Goal: Information Seeking & Learning: Learn about a topic

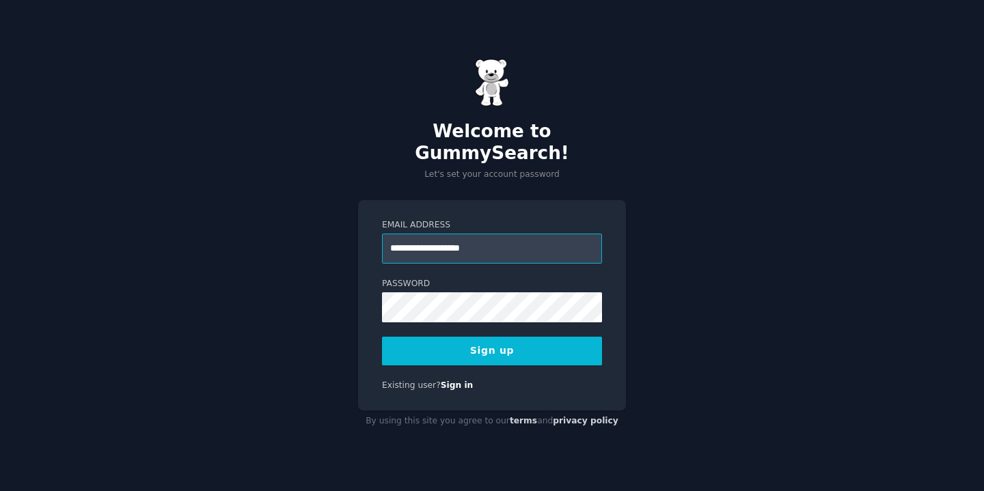
click at [455, 252] on input "**********" at bounding box center [492, 249] width 220 height 30
type input "**********"
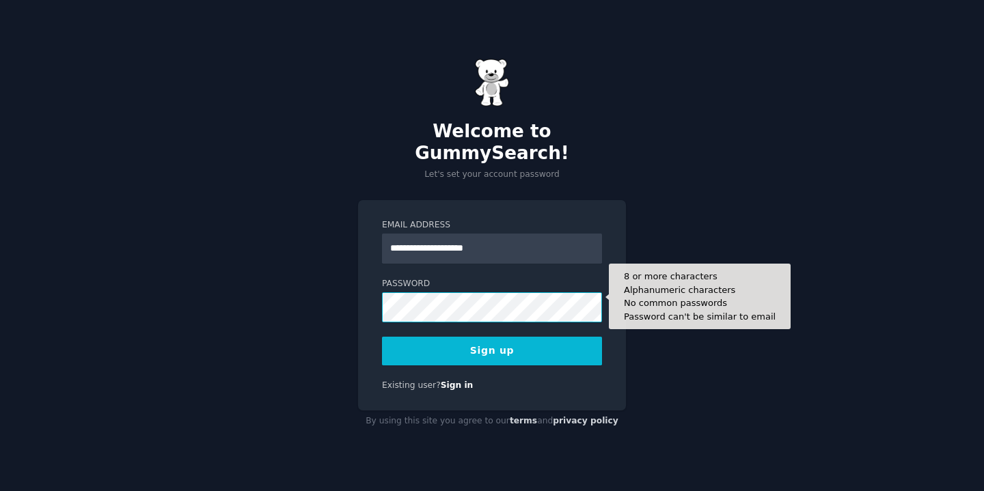
click at [382, 337] on button "Sign up" at bounding box center [492, 351] width 220 height 29
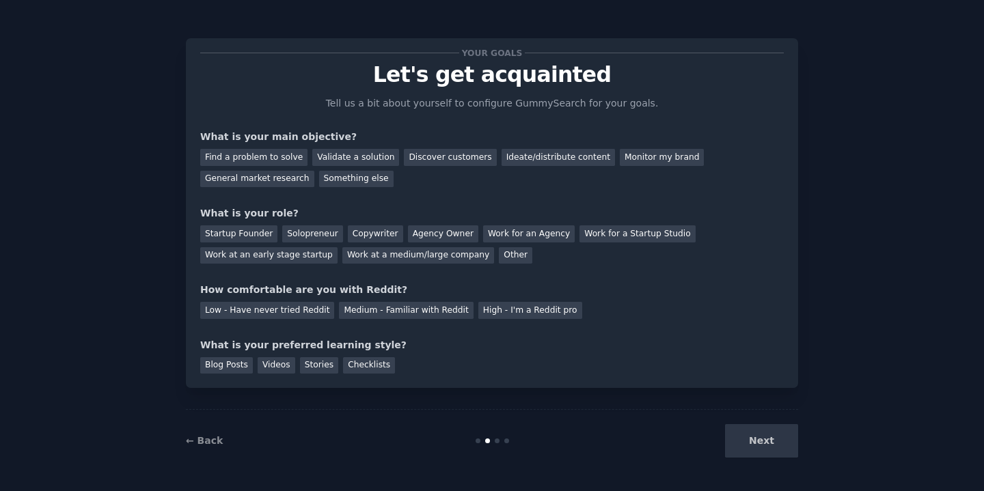
click at [238, 136] on div "What is your main objective?" at bounding box center [491, 137] width 583 height 14
click at [439, 160] on div "Discover customers" at bounding box center [450, 157] width 92 height 17
click at [573, 160] on div "Ideate/distribute content" at bounding box center [557, 157] width 113 height 17
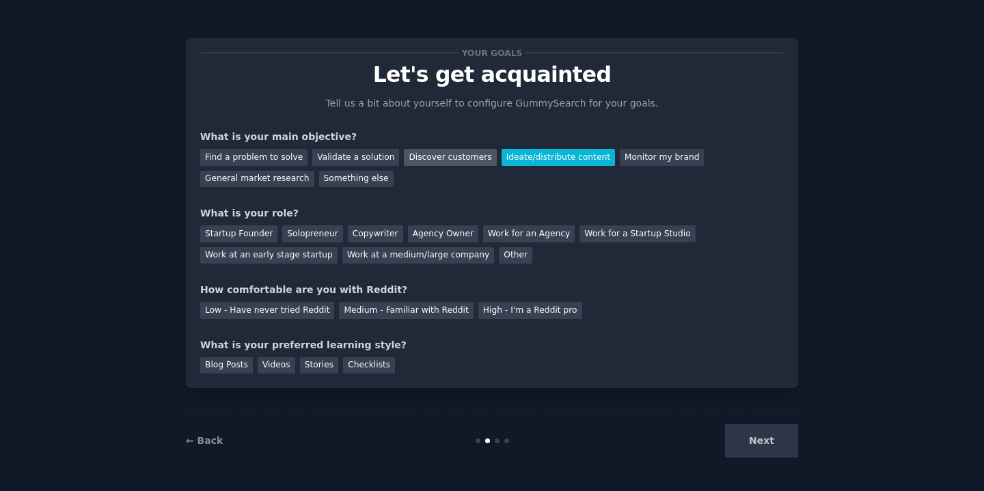
click at [432, 155] on div "Discover customers" at bounding box center [450, 157] width 92 height 17
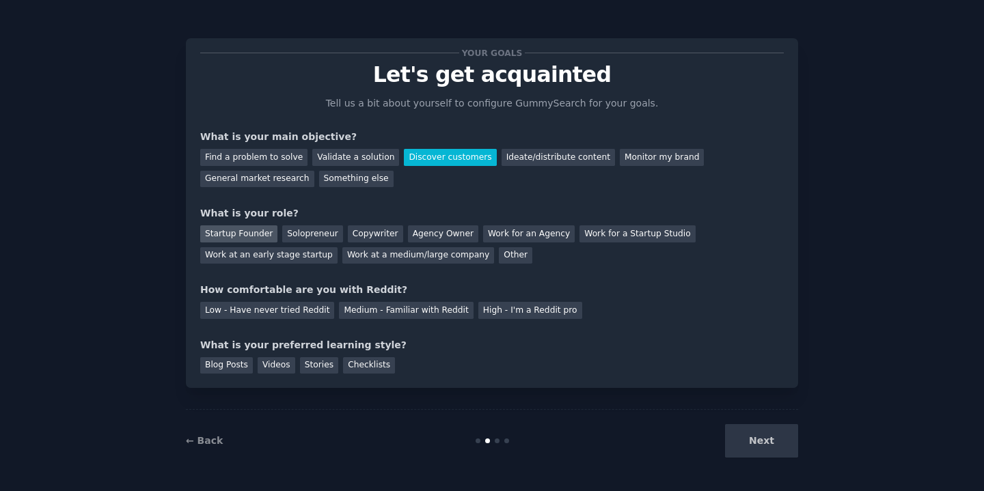
click at [242, 238] on div "Startup Founder" at bounding box center [238, 233] width 77 height 17
click at [290, 307] on div "Low - Have never tried Reddit" at bounding box center [267, 310] width 134 height 17
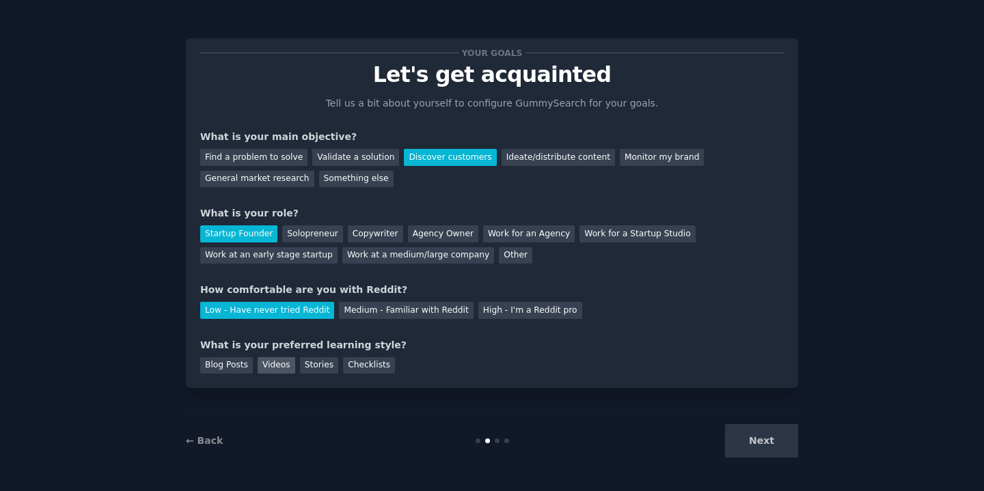
click at [273, 370] on div "Videos" at bounding box center [277, 365] width 38 height 17
click at [217, 367] on div "Blog Posts" at bounding box center [226, 365] width 53 height 17
click at [783, 439] on button "Next" at bounding box center [761, 440] width 73 height 33
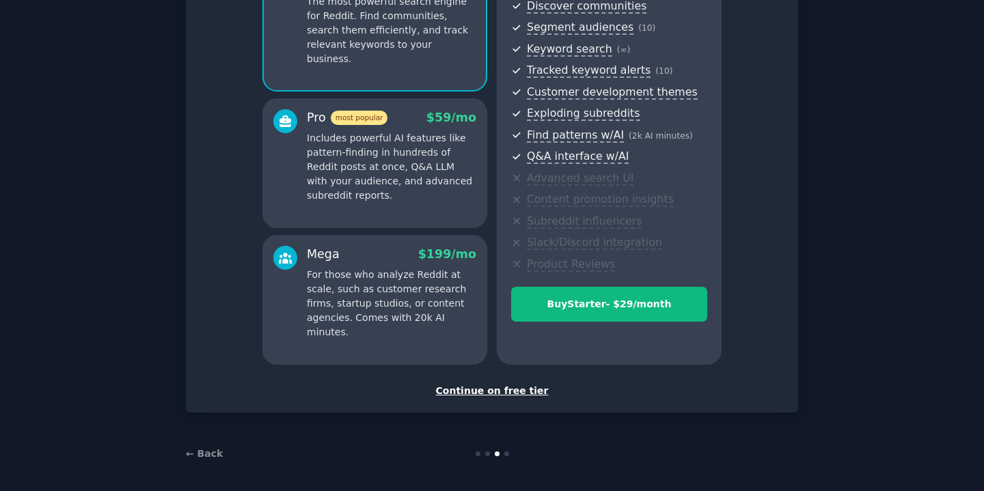
scroll to position [150, 0]
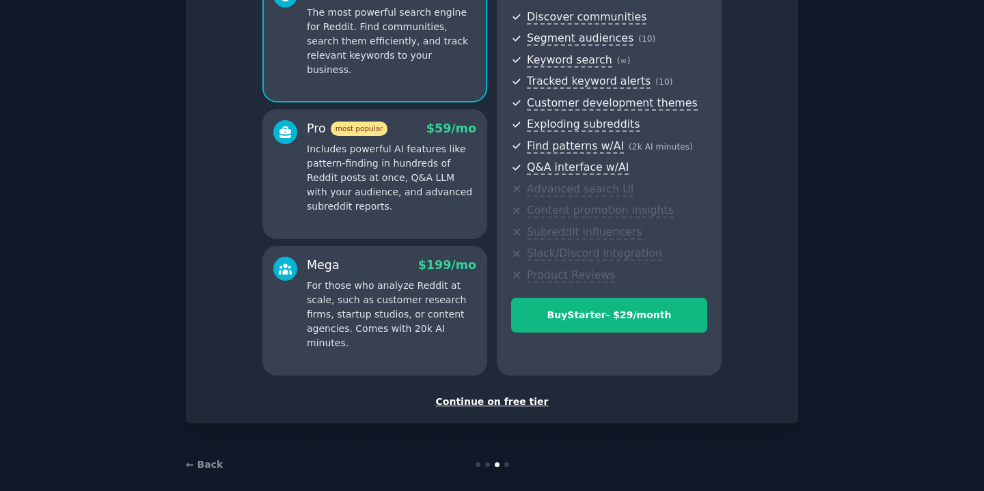
click at [505, 409] on div "Set up your account Choose your GummySearch flavor Enable 33% Annual Discount S…" at bounding box center [492, 156] width 612 height 535
click at [502, 400] on div "Continue on free tier" at bounding box center [491, 402] width 583 height 14
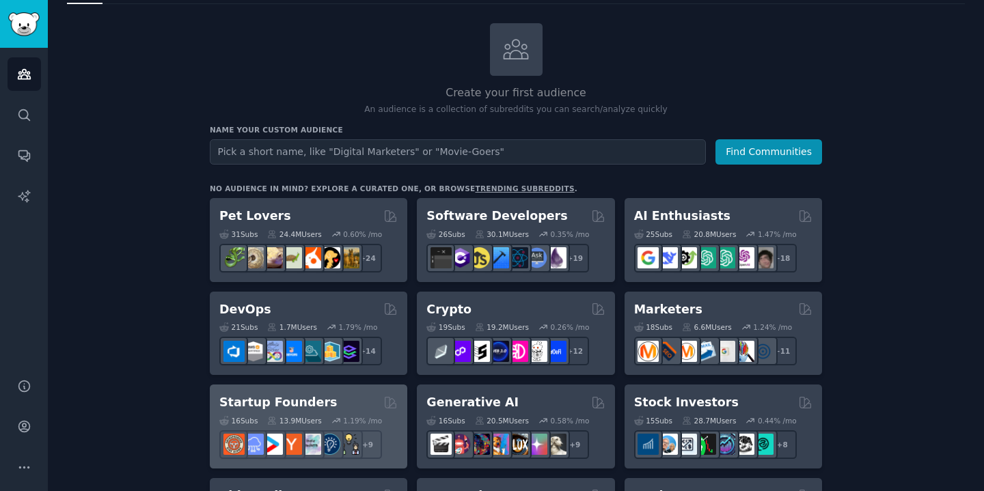
scroll to position [43, 0]
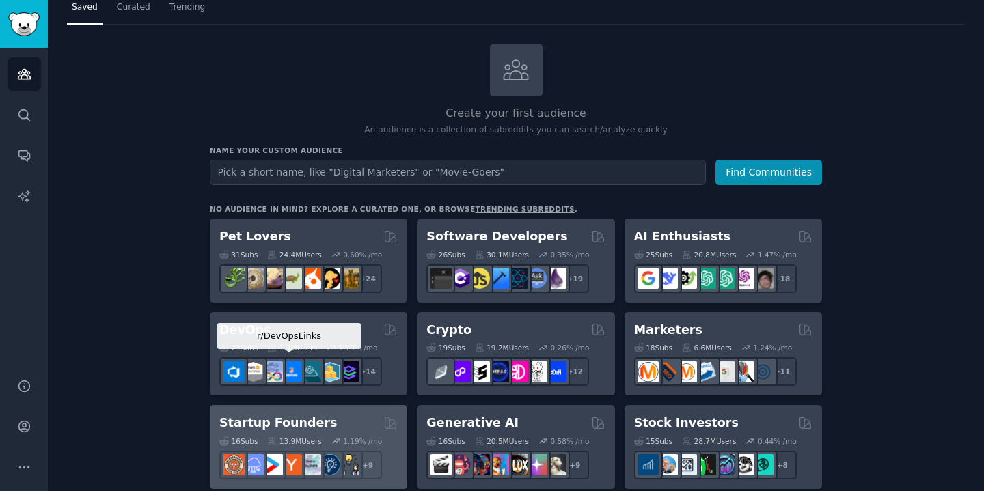
type input "s"
type input "b"
type input "Business Owners"
click at [715, 160] on button "Find Communities" at bounding box center [768, 172] width 107 height 25
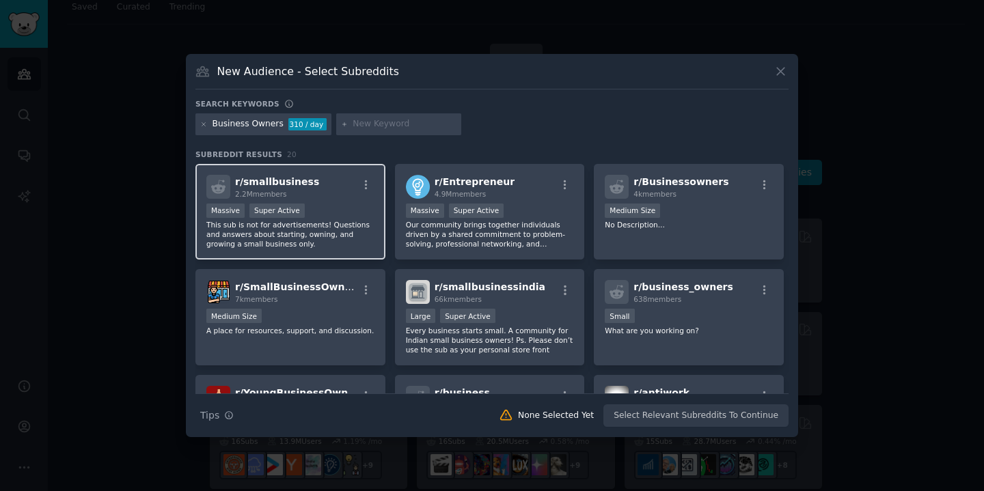
click at [327, 227] on p "This sub is not for advertisements! Questions and answers about starting, ownin…" at bounding box center [290, 234] width 168 height 29
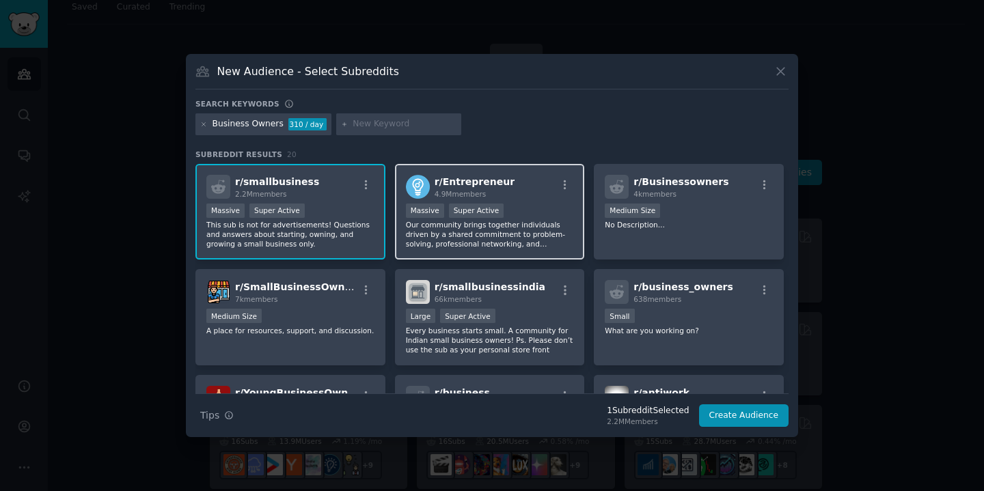
click at [476, 245] on p "Our community brings together individuals driven by a shared commitment to prob…" at bounding box center [490, 234] width 168 height 29
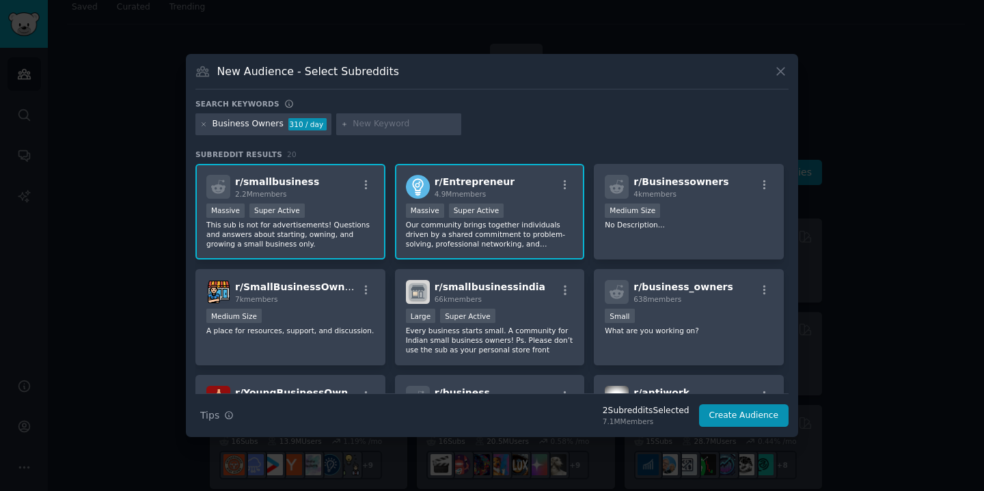
click at [398, 122] on input "text" at bounding box center [404, 124] width 104 height 12
type input "SaaS"
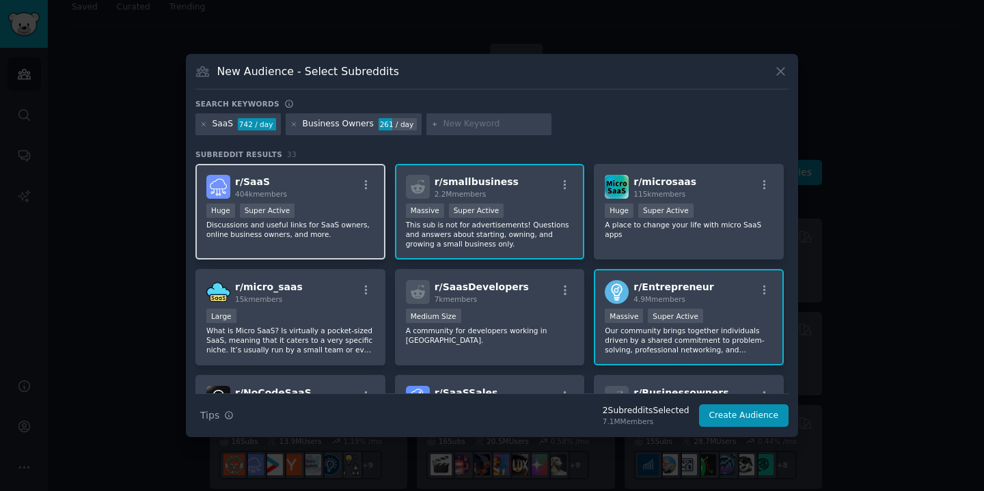
click at [301, 207] on div "Huge Super Active" at bounding box center [290, 212] width 168 height 17
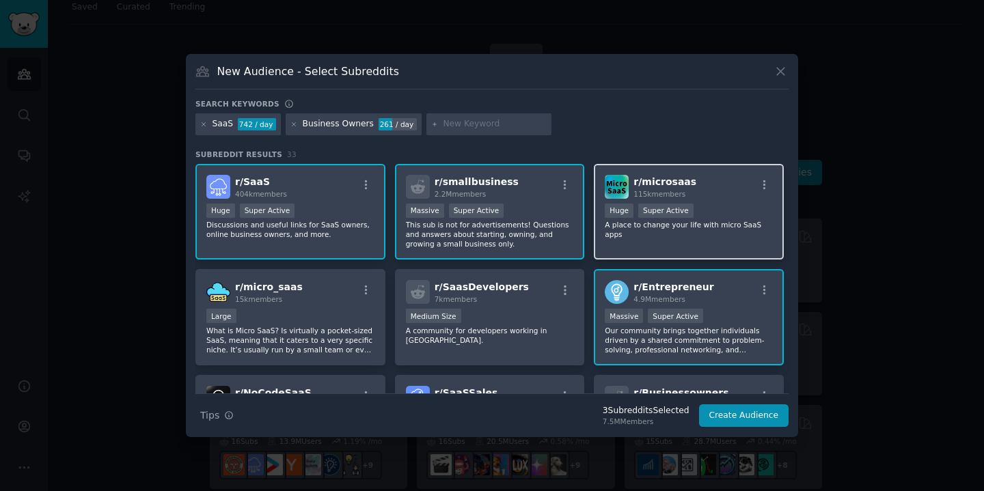
click at [630, 186] on div "r/ microsaas 115k members" at bounding box center [689, 187] width 168 height 24
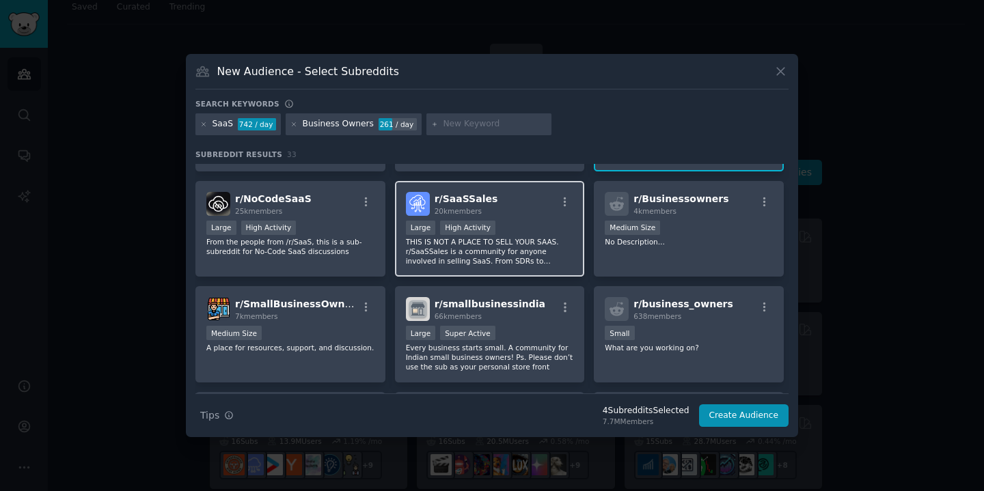
scroll to position [236, 0]
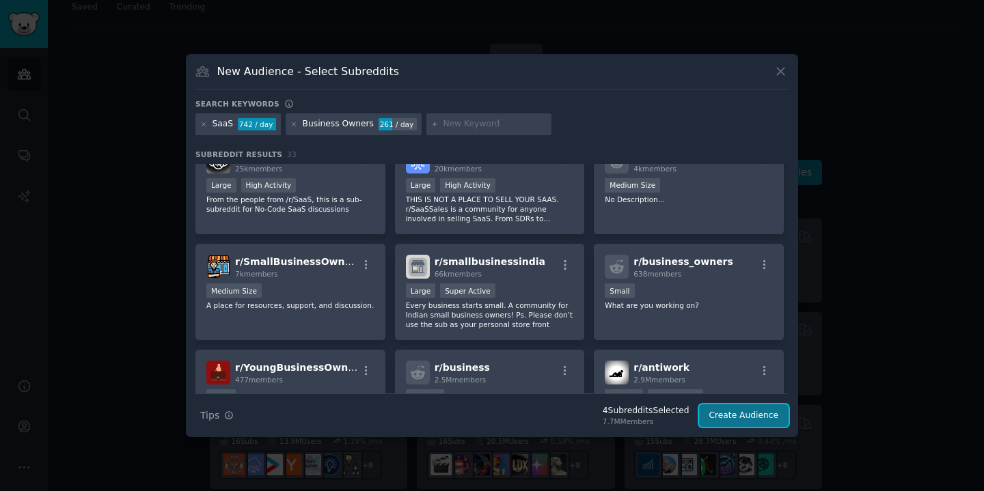
click at [719, 408] on button "Create Audience" at bounding box center [744, 415] width 90 height 23
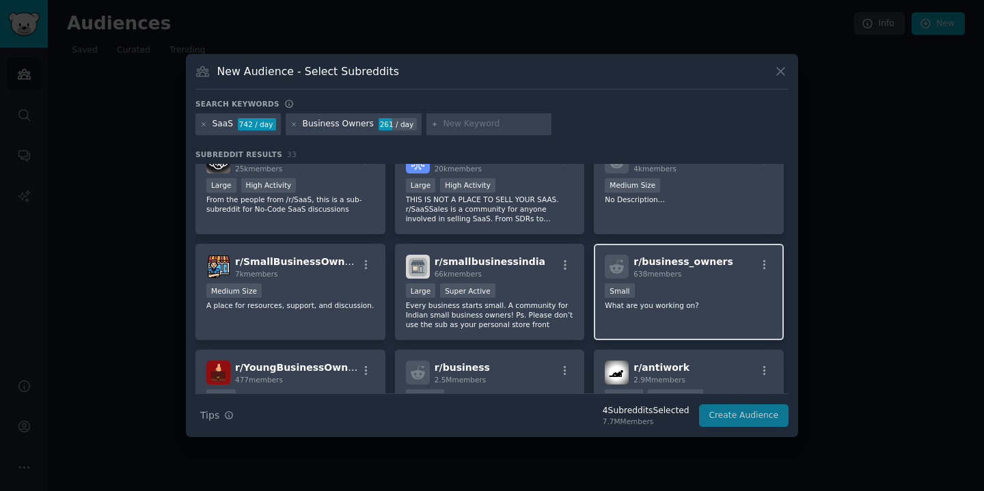
scroll to position [0, 0]
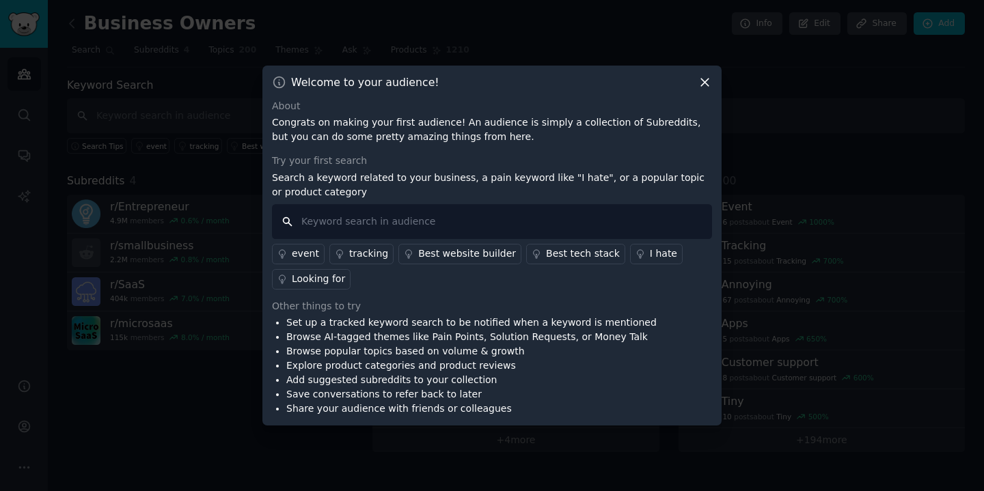
click at [427, 214] on input "text" at bounding box center [492, 221] width 440 height 35
type input "lead magnet"
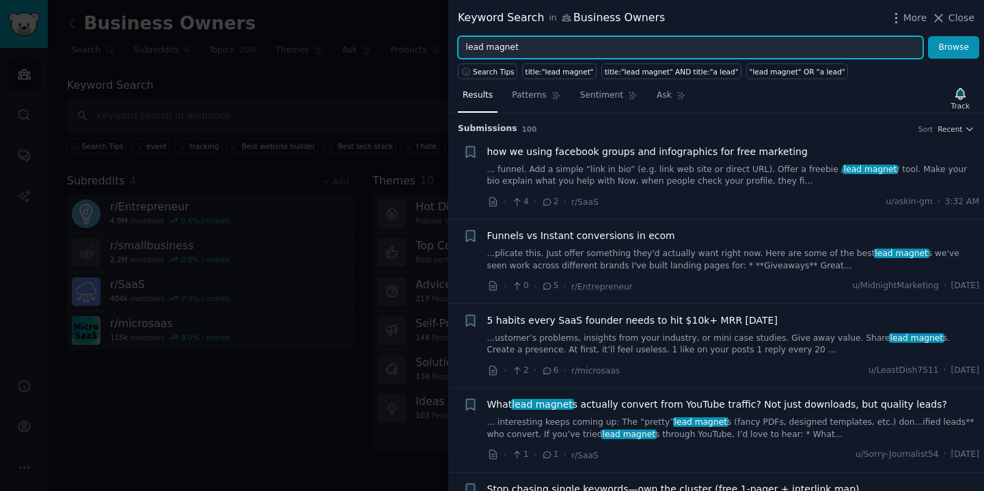
click at [541, 48] on input "lead magnet" at bounding box center [690, 47] width 465 height 23
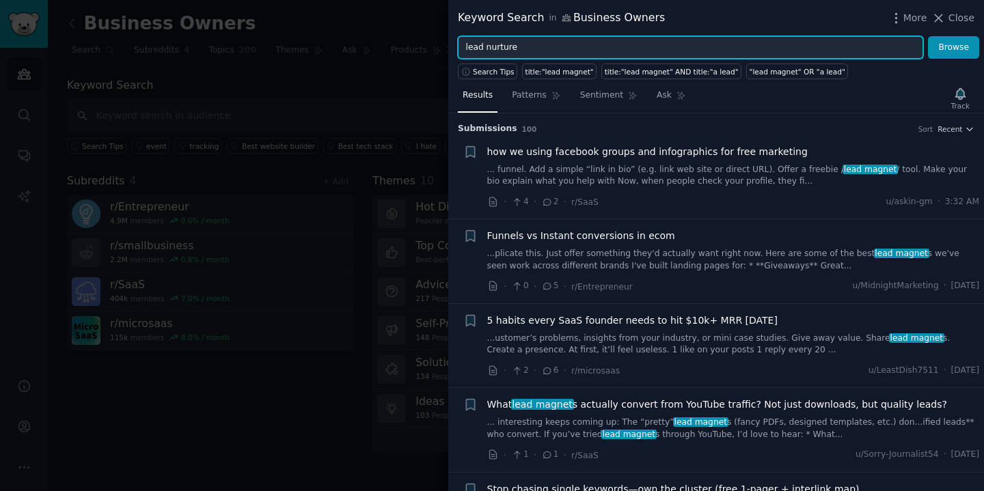
click at [928, 36] on button "Browse" at bounding box center [953, 47] width 51 height 23
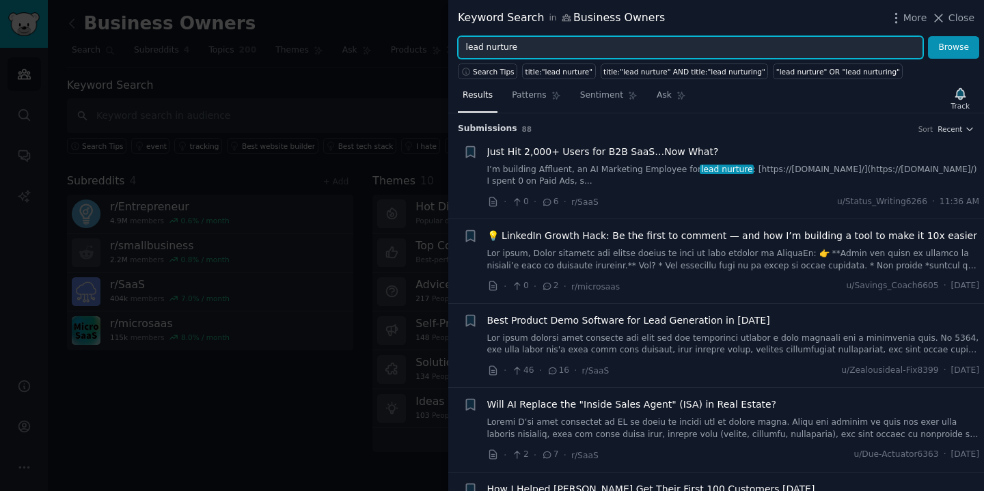
click at [505, 43] on input "lead nurture" at bounding box center [690, 47] width 465 height 23
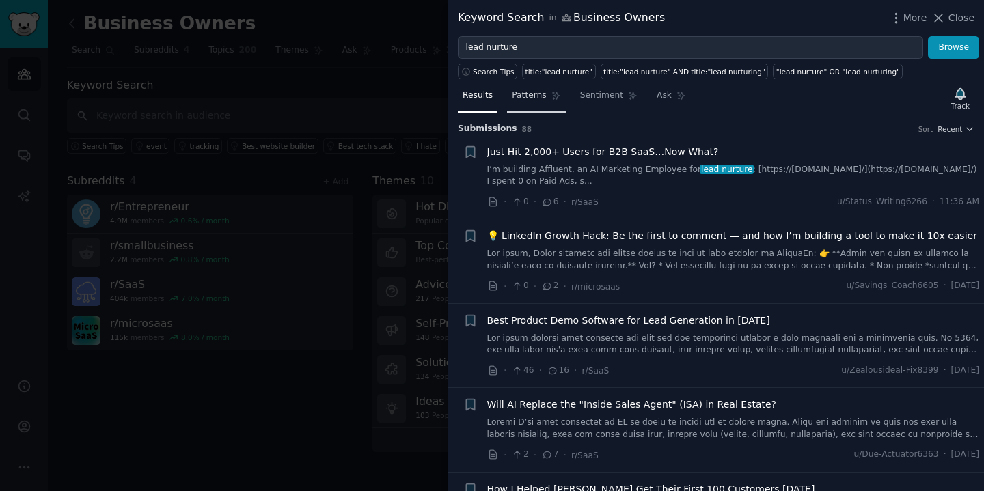
click at [539, 96] on span "Patterns" at bounding box center [529, 95] width 34 height 12
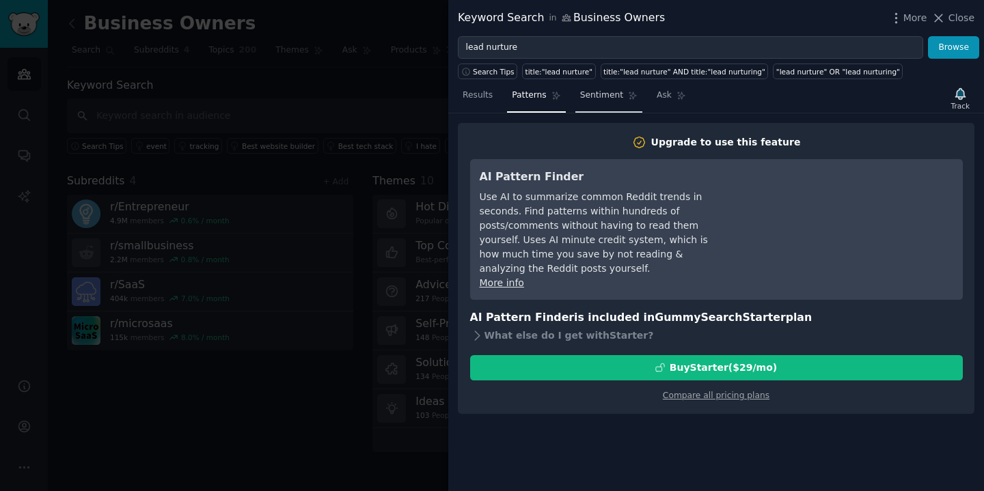
click at [634, 89] on link "Sentiment" at bounding box center [608, 99] width 67 height 28
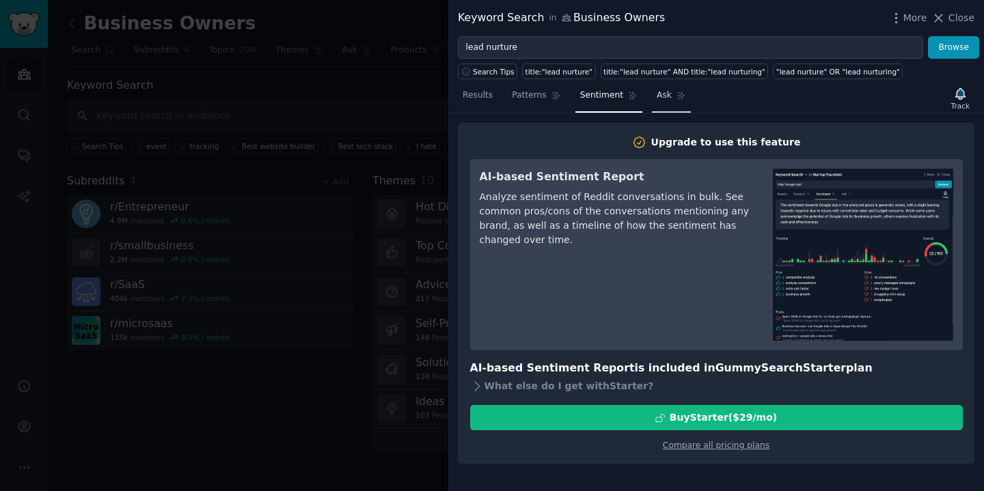
click at [652, 92] on link "Ask" at bounding box center [671, 99] width 39 height 28
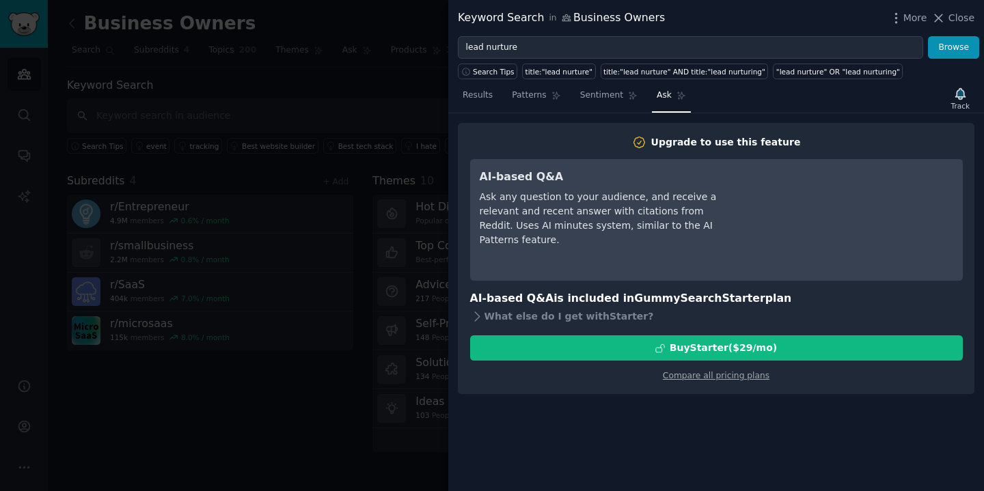
click at [490, 100] on span "Results" at bounding box center [477, 95] width 30 height 12
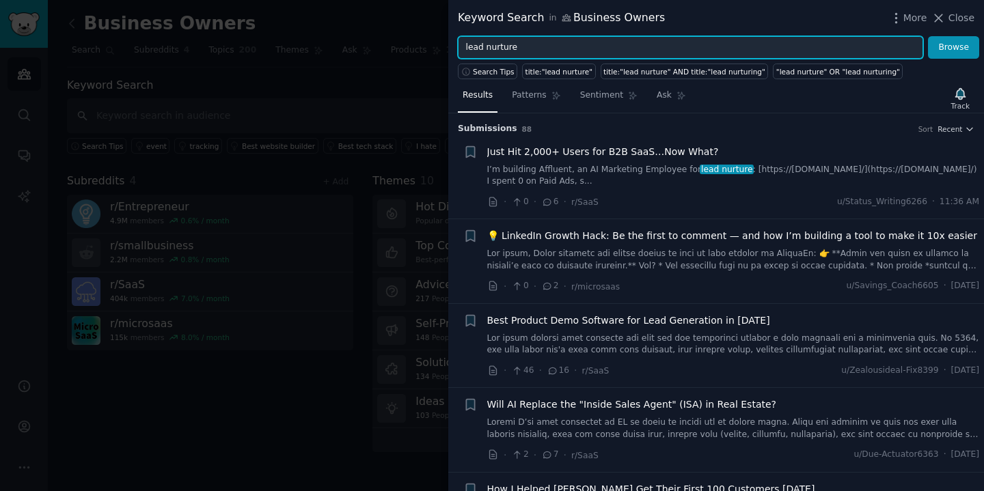
click at [515, 42] on input "lead nurture" at bounding box center [690, 47] width 465 height 23
type input "Email Nurture"
click at [928, 36] on button "Browse" at bounding box center [953, 47] width 51 height 23
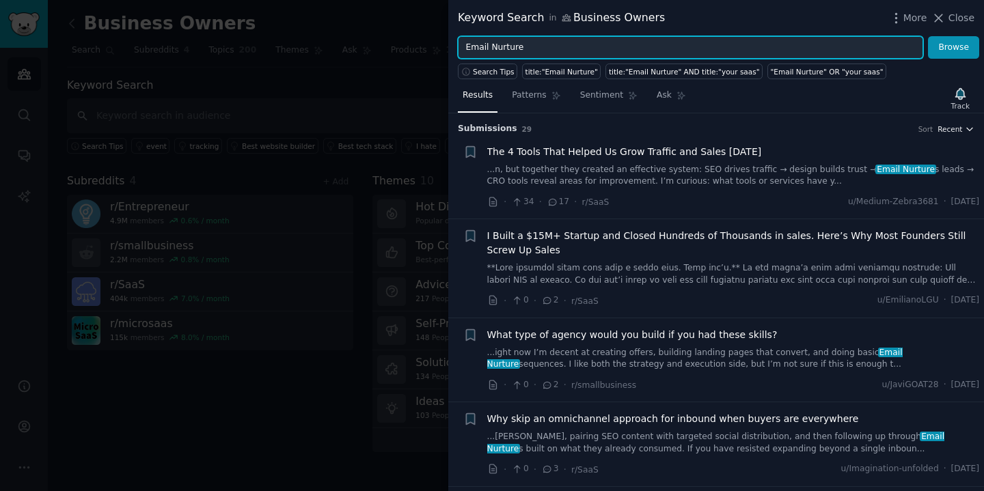
click at [945, 131] on span "Recent" at bounding box center [949, 129] width 25 height 10
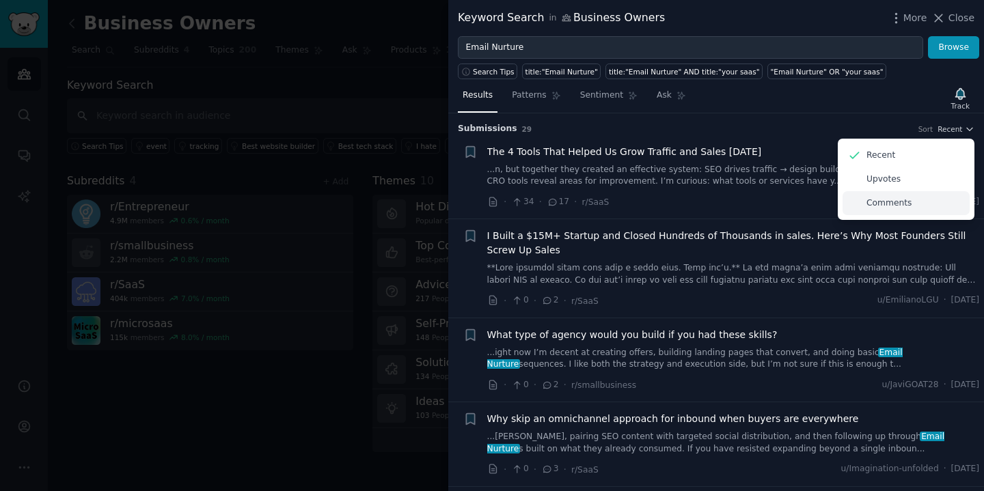
click at [882, 205] on p "Comments" at bounding box center [888, 203] width 45 height 12
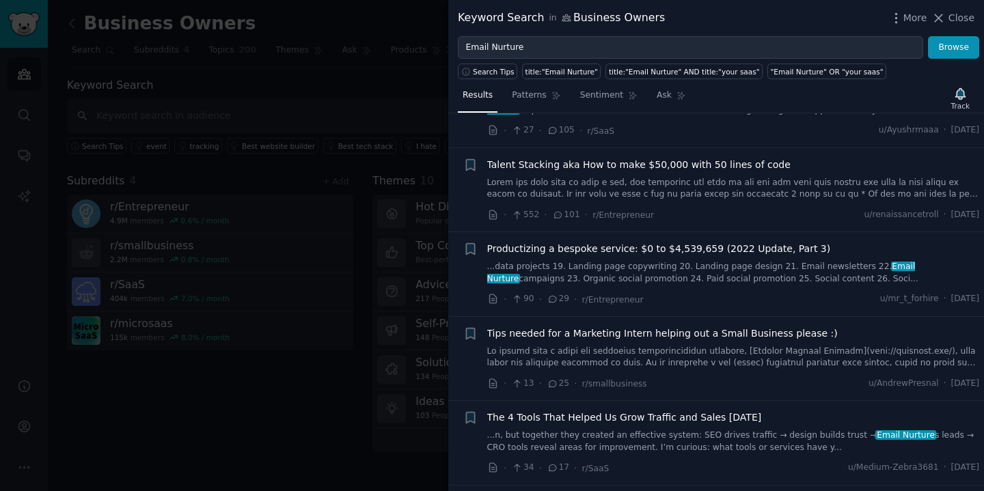
scroll to position [144, 0]
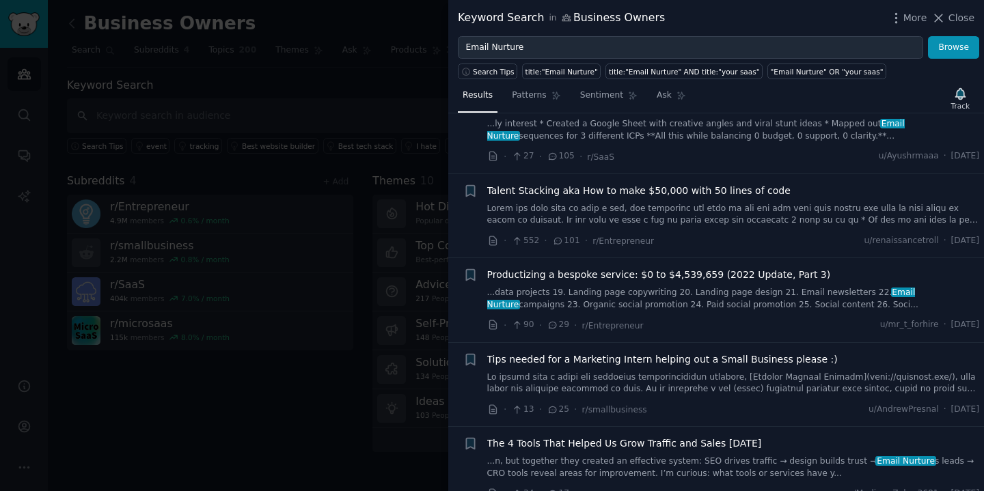
click at [955, 10] on div "More Close" at bounding box center [931, 18] width 85 height 17
click at [945, 17] on icon at bounding box center [938, 18] width 14 height 14
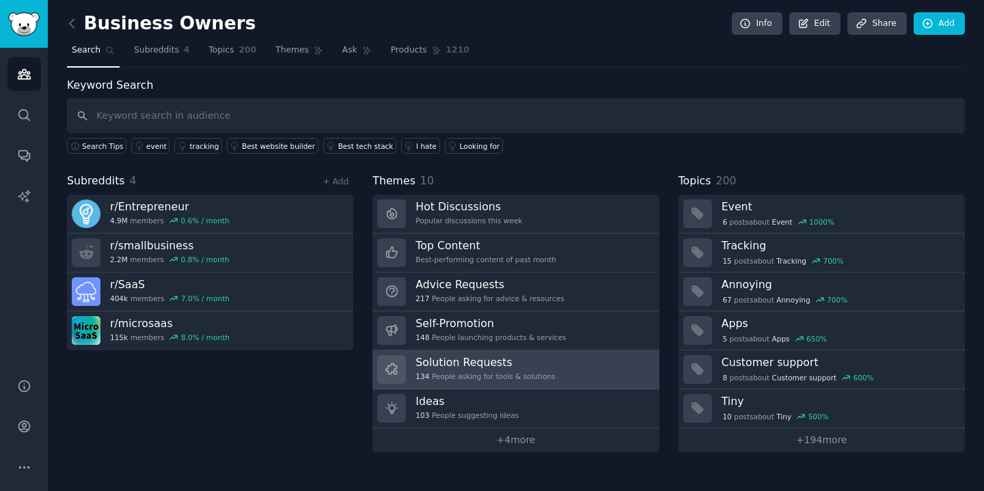
click at [529, 361] on h3 "Solution Requests" at bounding box center [484, 362] width 139 height 14
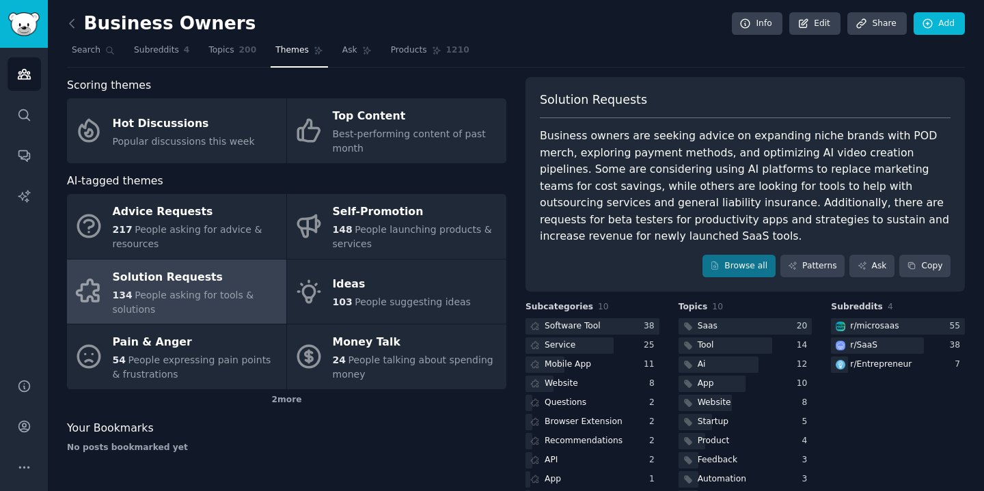
click at [628, 199] on div "Business owners are seeking advice on expanding niche brands with POD merch, ex…" at bounding box center [745, 186] width 411 height 117
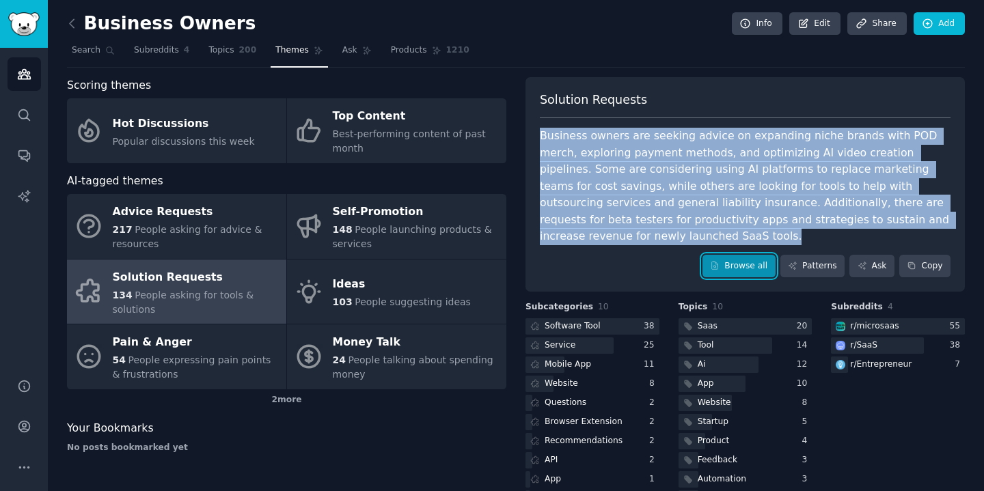
click at [735, 255] on link "Browse all" at bounding box center [738, 266] width 73 height 23
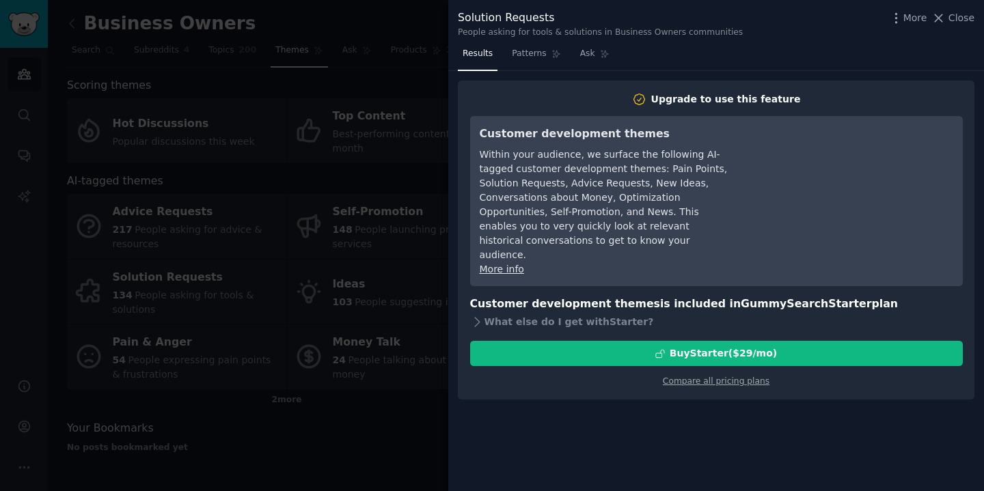
click at [409, 40] on div at bounding box center [492, 245] width 984 height 491
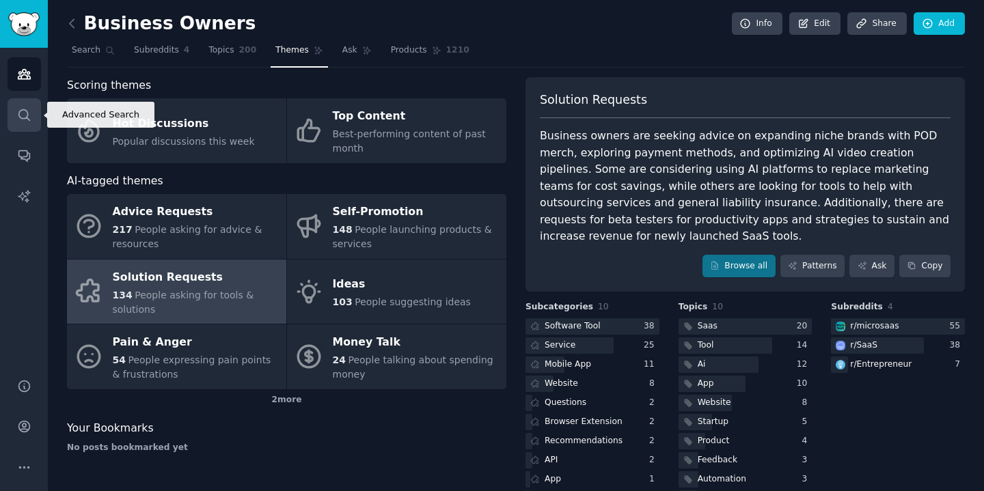
click at [10, 115] on link "Search" at bounding box center [24, 114] width 33 height 33
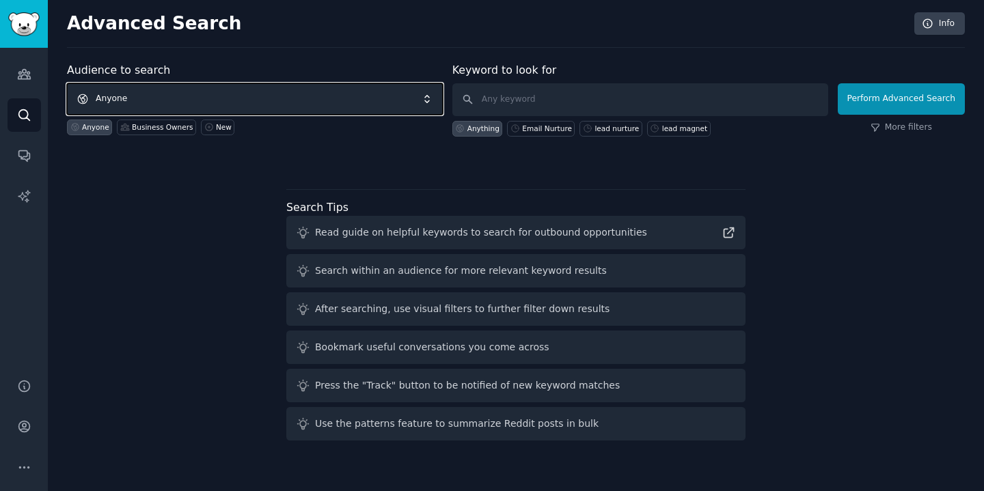
click at [109, 99] on span "Anyone" at bounding box center [255, 98] width 376 height 31
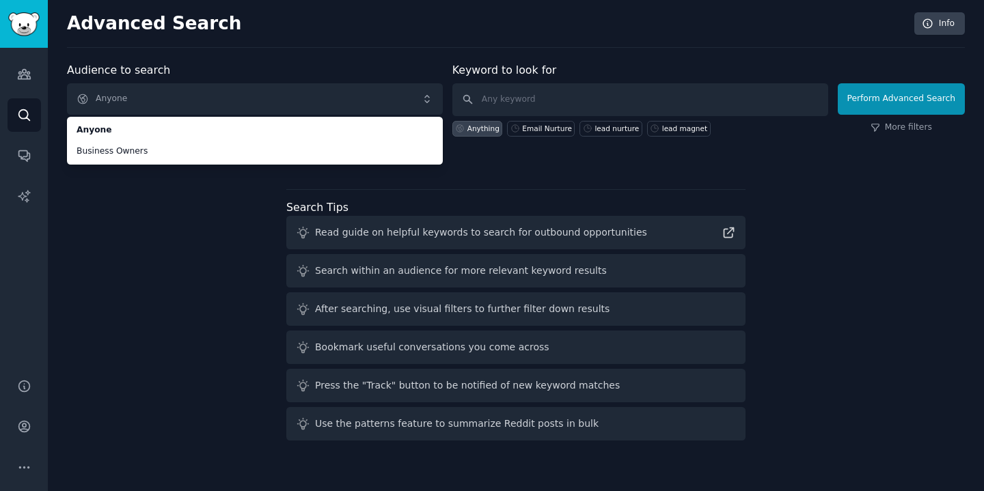
click at [133, 221] on div "Audience to search Anyone Anyone Business Owners Anyone Business Owners New Key…" at bounding box center [516, 254] width 898 height 384
